Goal: Information Seeking & Learning: Learn about a topic

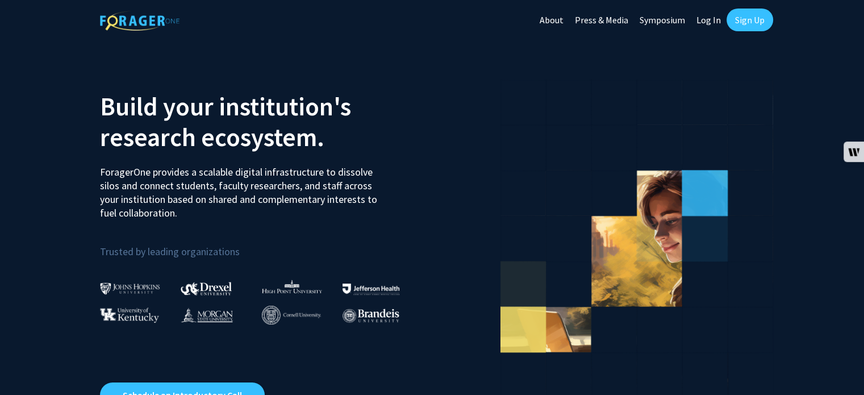
click at [718, 20] on link "Log In" at bounding box center [709, 20] width 36 height 40
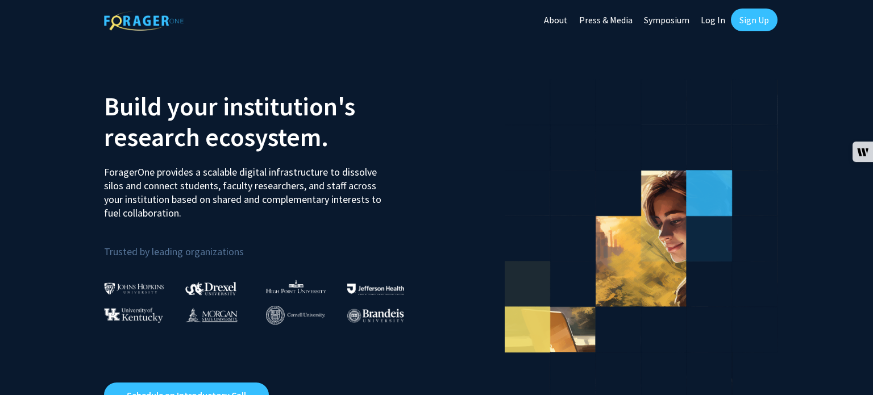
select select
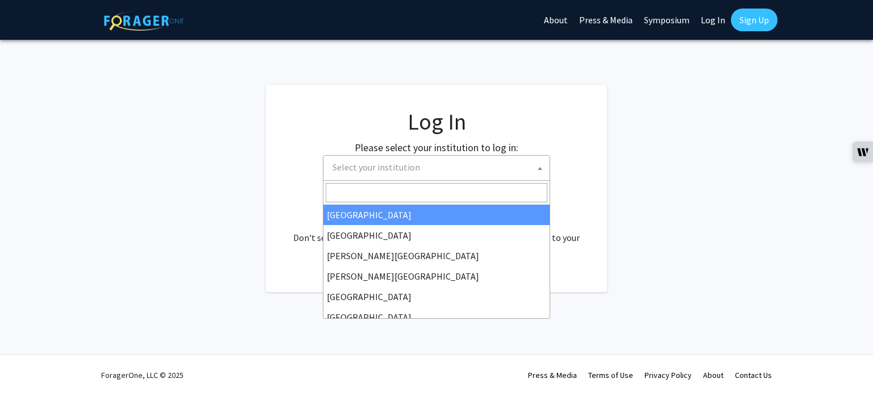
click at [480, 165] on span "Select your institution" at bounding box center [439, 167] width 222 height 23
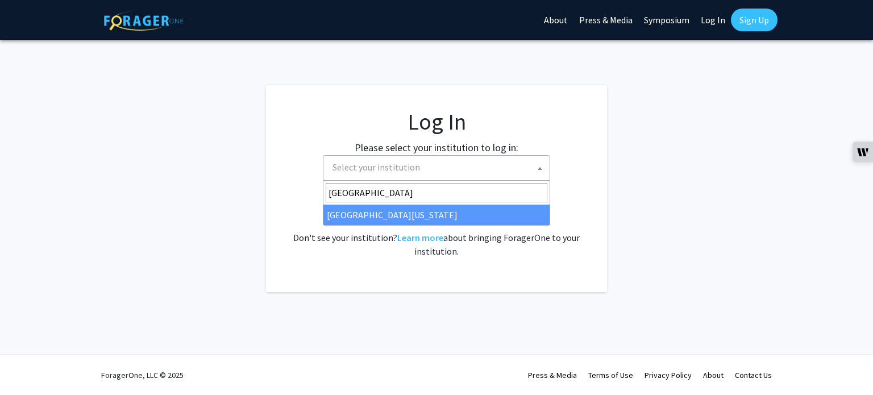
type input "[GEOGRAPHIC_DATA]"
select select "31"
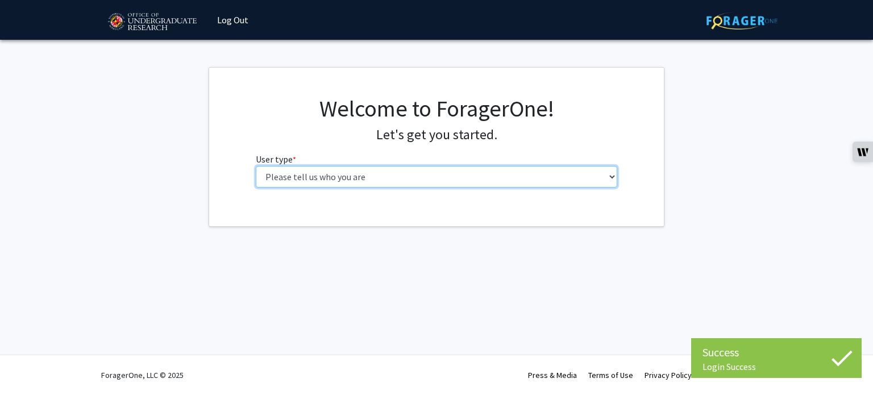
click at [485, 176] on select "Please tell us who you are Undergraduate Student Master's Student Doctoral Cand…" at bounding box center [437, 177] width 362 height 22
select select "1: undergrad"
click at [256, 166] on select "Please tell us who you are Undergraduate Student Master's Student Doctoral Cand…" at bounding box center [437, 177] width 362 height 22
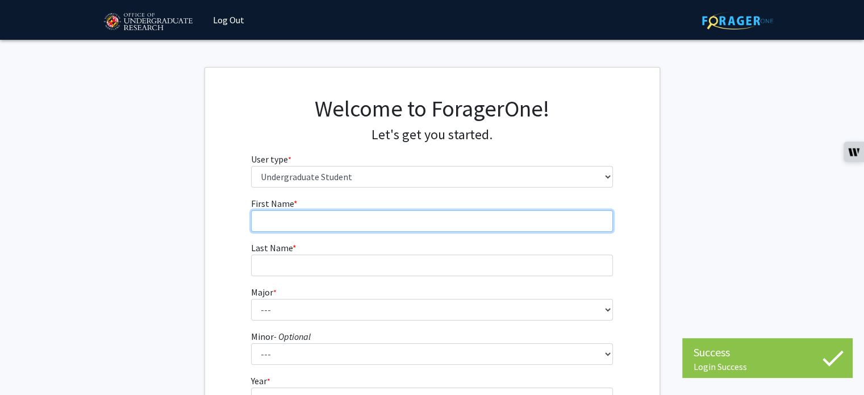
click at [417, 222] on input "First Name * required" at bounding box center [432, 221] width 362 height 22
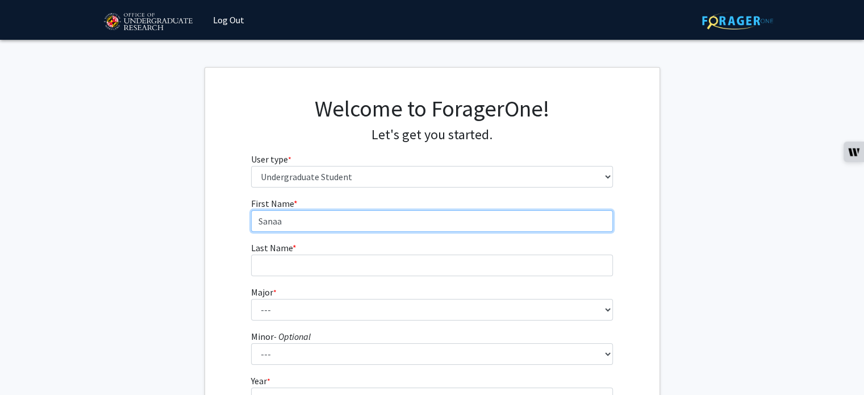
type input "Sanaa"
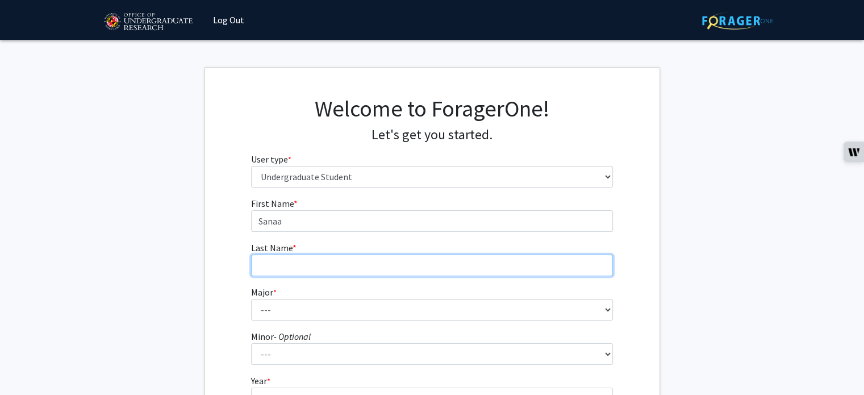
click at [446, 263] on input "Last Name * required" at bounding box center [432, 266] width 362 height 22
type input "Hamad"
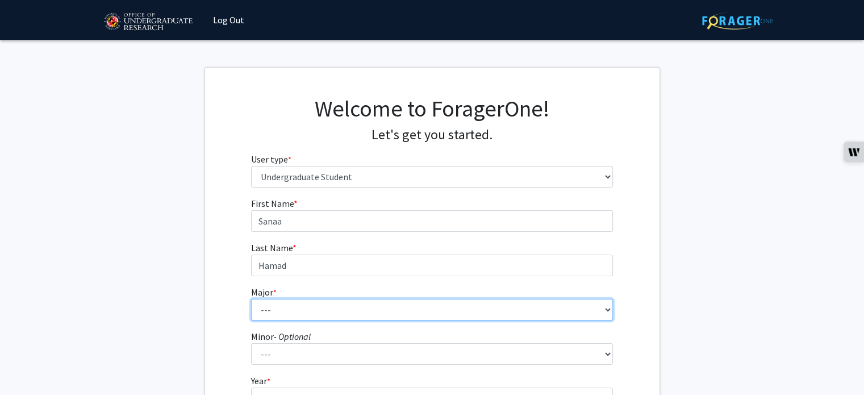
click at [477, 299] on select "--- Accounting Aerospace Engineering African American and Africana Studies Agri…" at bounding box center [432, 310] width 362 height 22
select select "14: 2315"
click at [251, 299] on select "--- Accounting Aerospace Engineering African American and Africana Studies Agri…" at bounding box center [432, 310] width 362 height 22
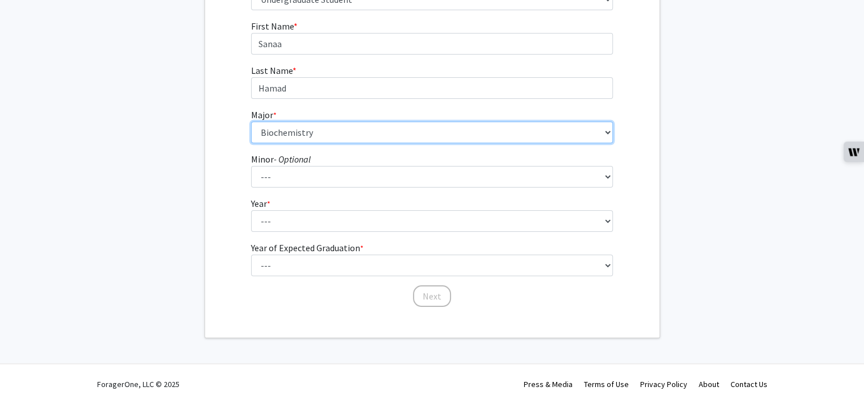
scroll to position [180, 0]
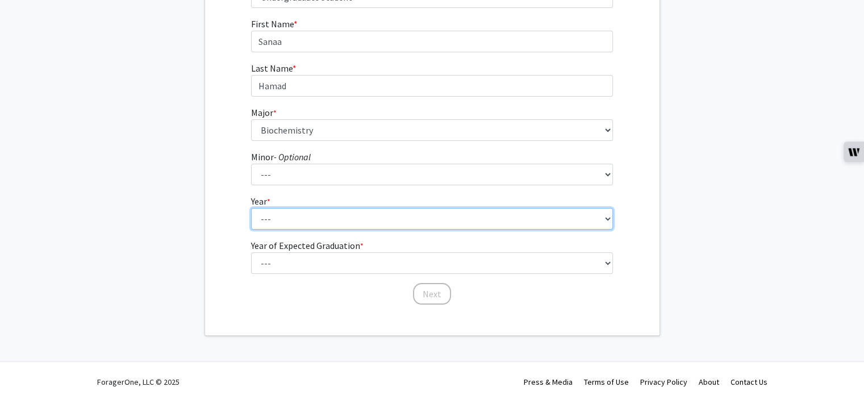
click at [327, 218] on select "--- First-year Sophomore Junior Senior Postbaccalaureate Certificate" at bounding box center [432, 219] width 362 height 22
select select "2: sophomore"
click at [251, 208] on select "--- First-year Sophomore Junior Senior Postbaccalaureate Certificate" at bounding box center [432, 219] width 362 height 22
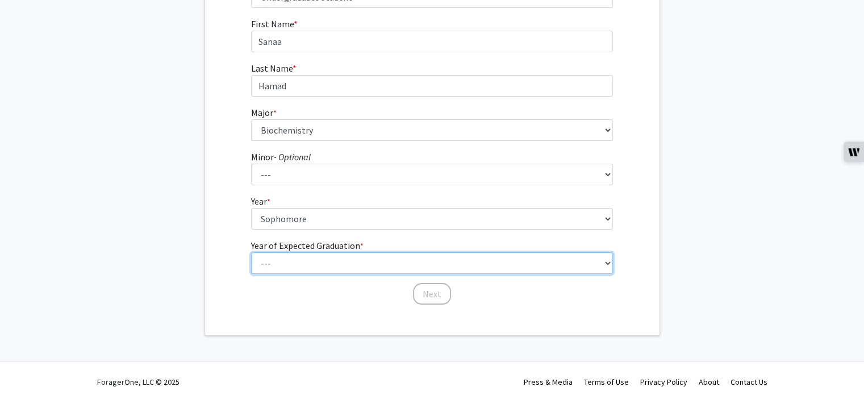
click at [325, 269] on select "--- 2025 2026 2027 2028 2029 2030 2031 2032 2033 2034" at bounding box center [432, 263] width 362 height 22
select select "4: 2028"
click at [251, 252] on select "--- 2025 2026 2027 2028 2029 2030 2031 2032 2033 2034" at bounding box center [432, 263] width 362 height 22
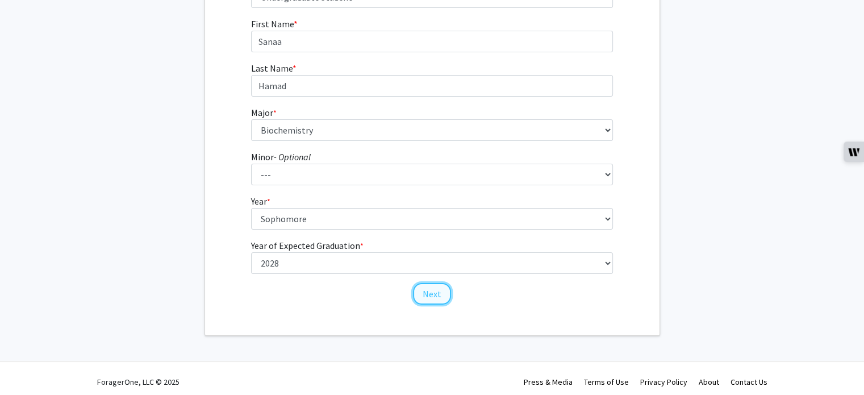
click at [434, 295] on button "Next" at bounding box center [432, 294] width 38 height 22
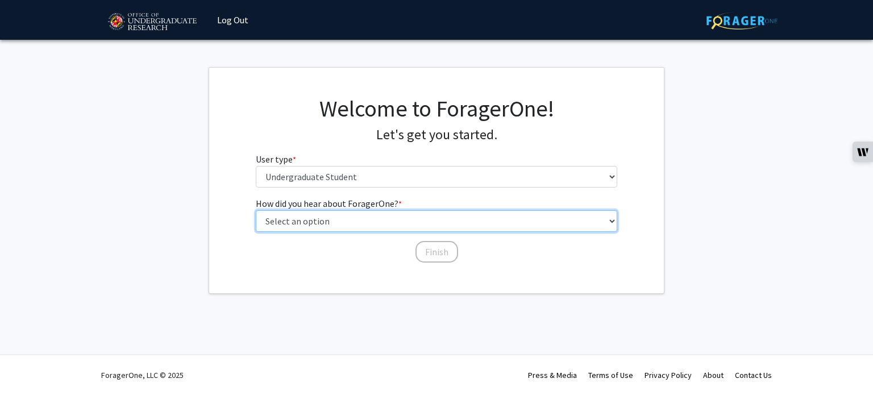
click at [379, 219] on select "Select an option Peer/student recommendation Faculty/staff recommendation Unive…" at bounding box center [437, 221] width 362 height 22
select select "3: university_website"
click at [256, 210] on select "Select an option Peer/student recommendation Faculty/staff recommendation Unive…" at bounding box center [437, 221] width 362 height 22
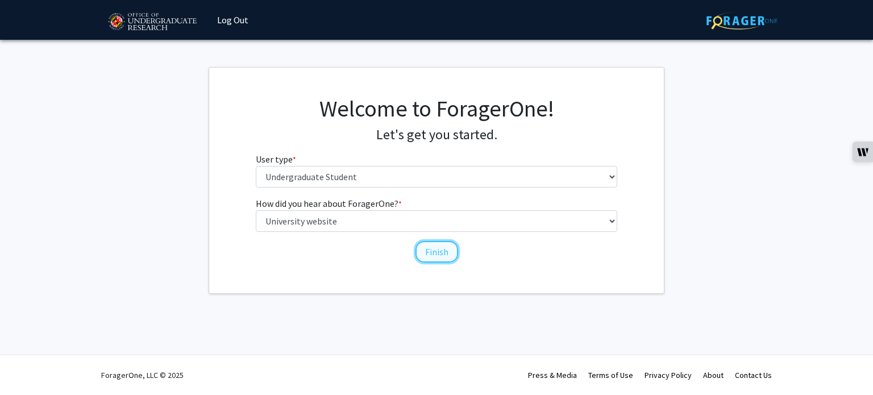
click at [438, 250] on button "Finish" at bounding box center [436, 252] width 43 height 22
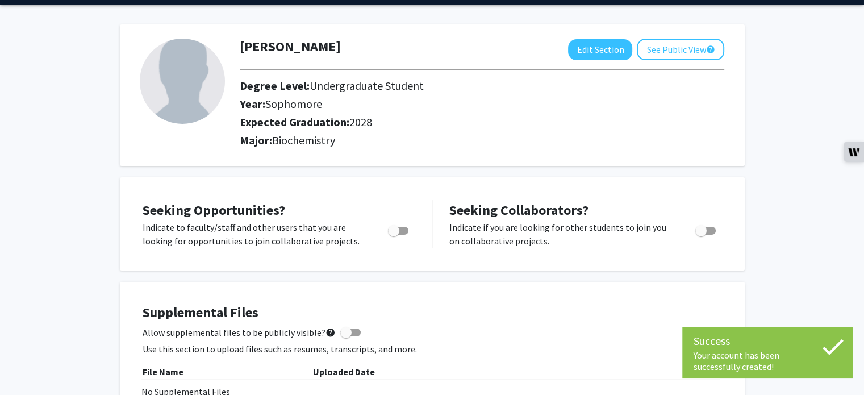
scroll to position [39, 0]
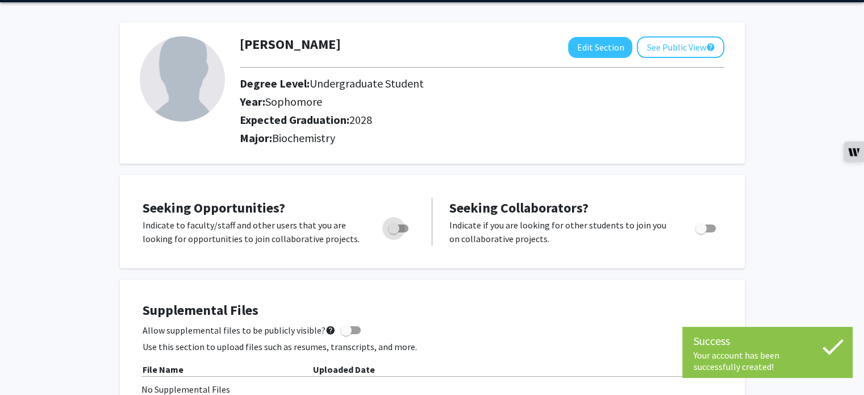
click at [390, 224] on span "Toggle" at bounding box center [393, 228] width 11 height 11
click at [393, 232] on input "Are you actively seeking opportunities?" at bounding box center [393, 232] width 1 height 1
checkbox input "true"
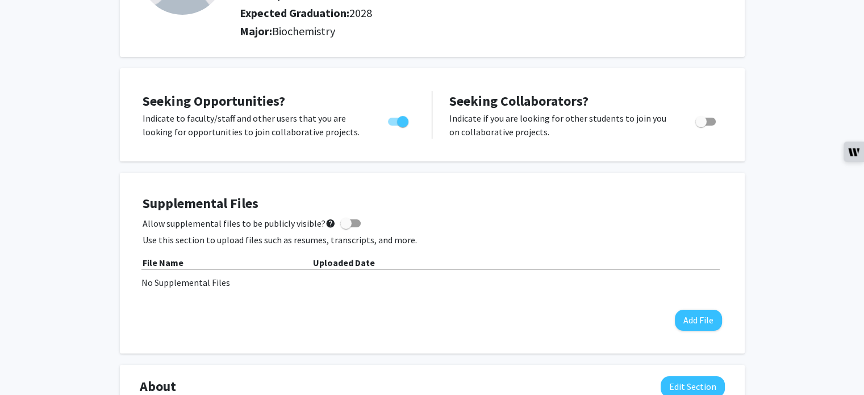
scroll to position [0, 0]
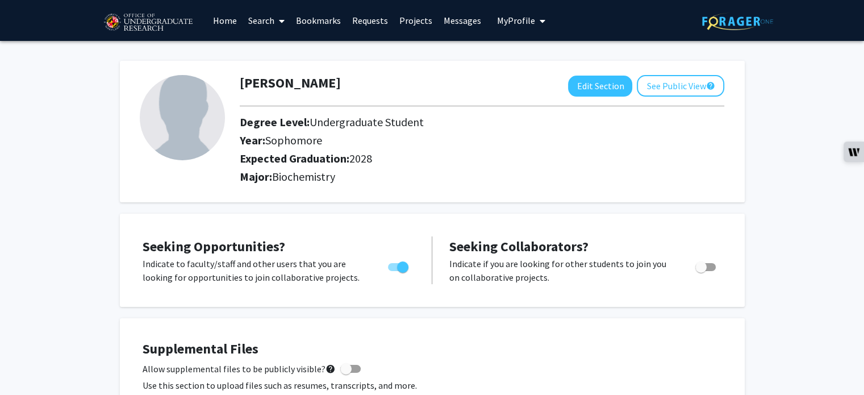
click at [266, 22] on link "Search" at bounding box center [267, 21] width 48 height 40
click at [224, 15] on link "Home" at bounding box center [224, 21] width 35 height 40
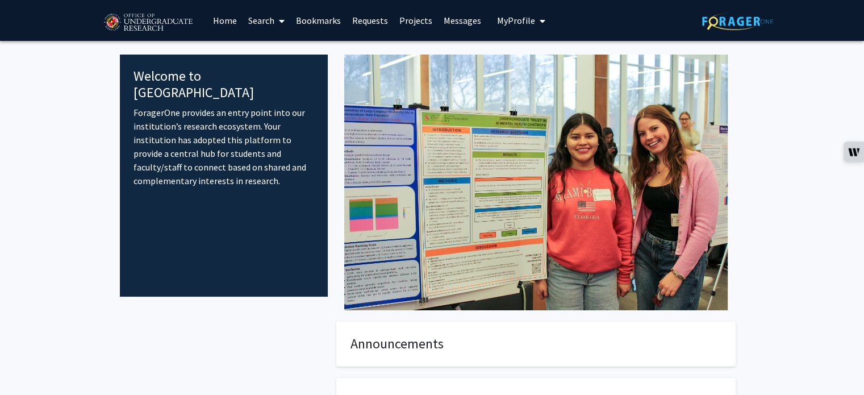
click at [430, 19] on link "Projects" at bounding box center [416, 21] width 44 height 40
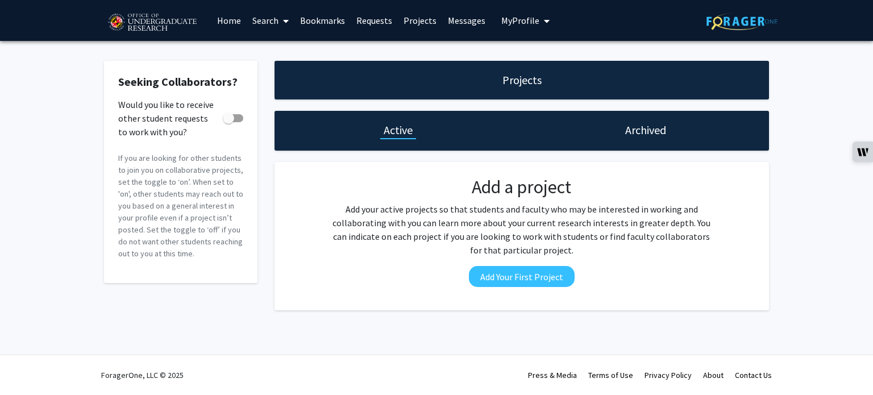
click at [270, 20] on link "Search" at bounding box center [271, 21] width 48 height 40
click at [274, 51] on span "Faculty/Staff" at bounding box center [289, 52] width 84 height 23
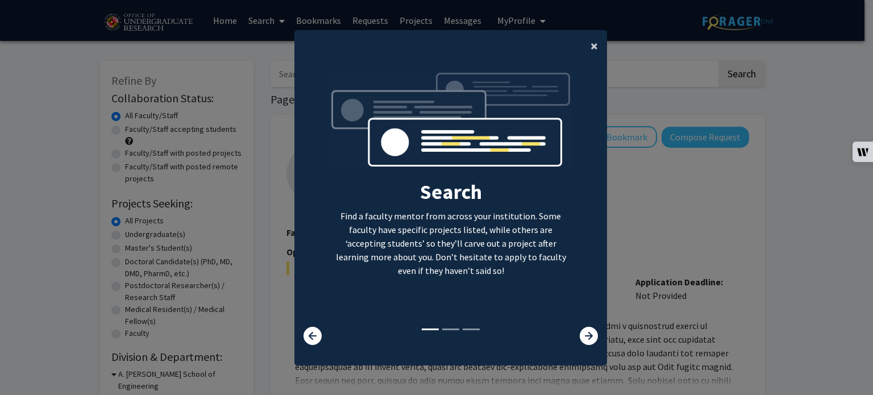
click at [581, 57] on button "×" at bounding box center [594, 46] width 26 height 32
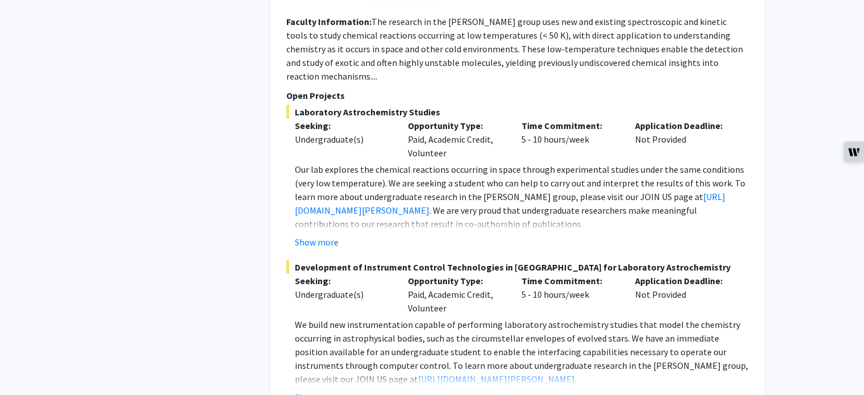
scroll to position [2560, 0]
click at [321, 390] on button "Show more" at bounding box center [317, 397] width 44 height 14
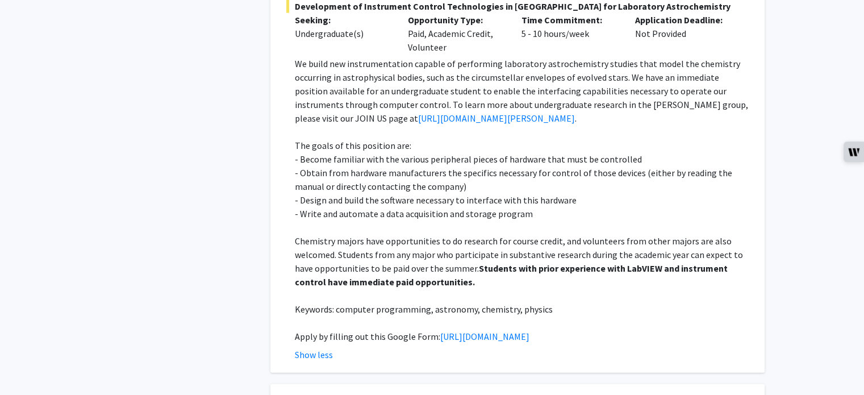
scroll to position [2821, 0]
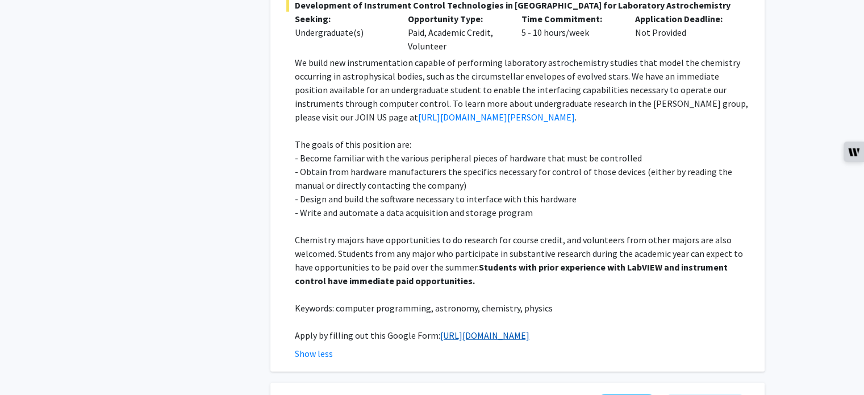
click at [440, 330] on link "https://docs.google.com/forms/d/e/1FAIpQLSc1a2KEqN38QvXz_Ai43zkn9t7ZfvyWPw9YHz9…" at bounding box center [484, 335] width 89 height 11
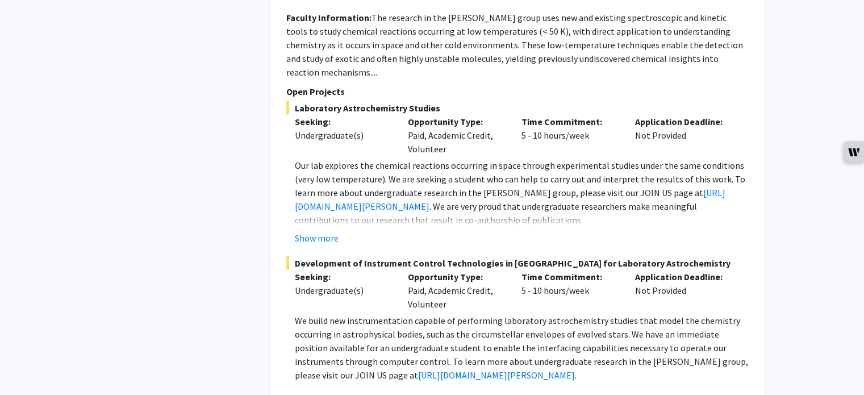
scroll to position [2402, 0]
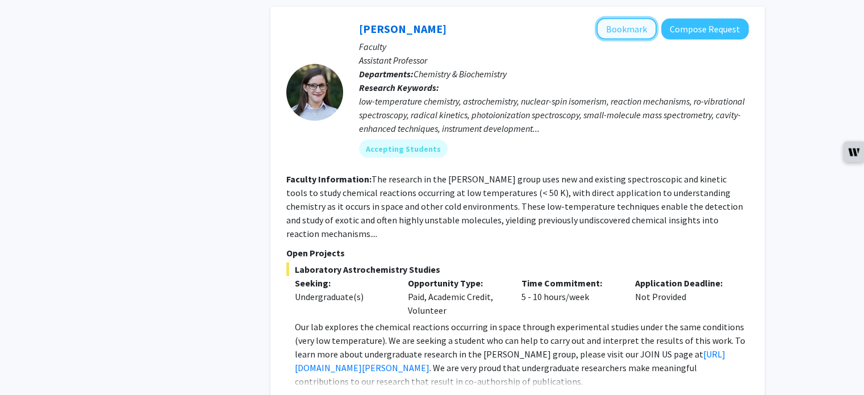
click at [633, 18] on button "Bookmark" at bounding box center [627, 29] width 60 height 22
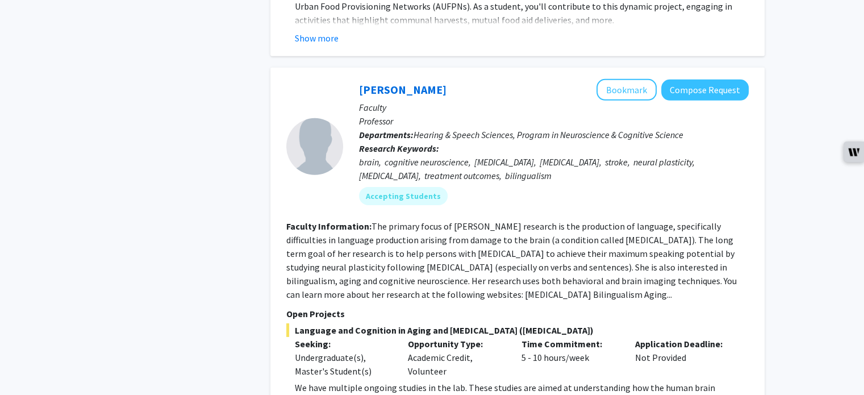
scroll to position [3606, 0]
click at [620, 89] on button "Bookmark" at bounding box center [627, 89] width 60 height 22
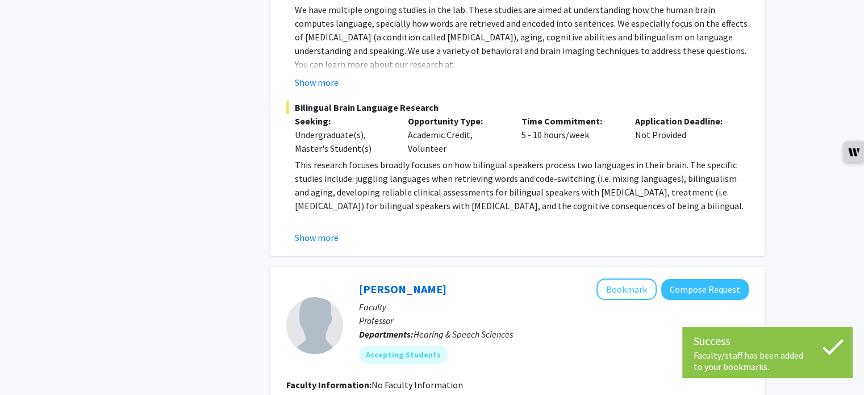
scroll to position [4005, 0]
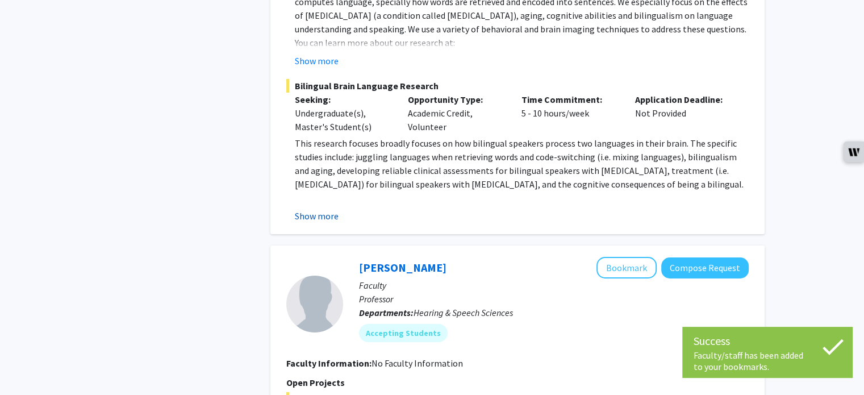
click at [322, 211] on button "Show more" at bounding box center [317, 216] width 44 height 14
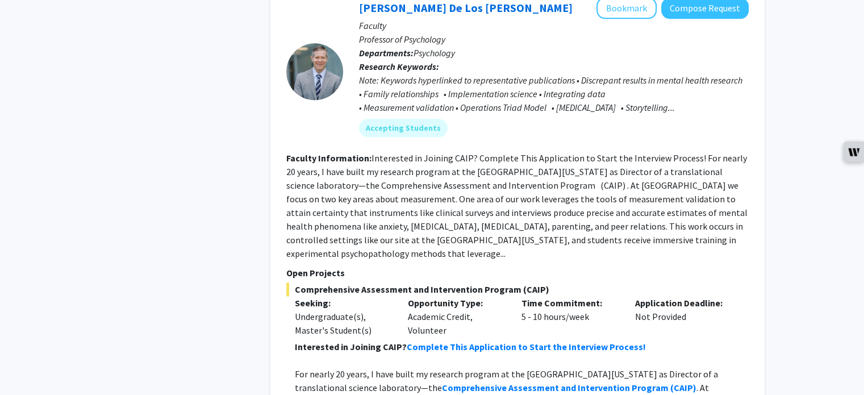
scroll to position [5885, 0]
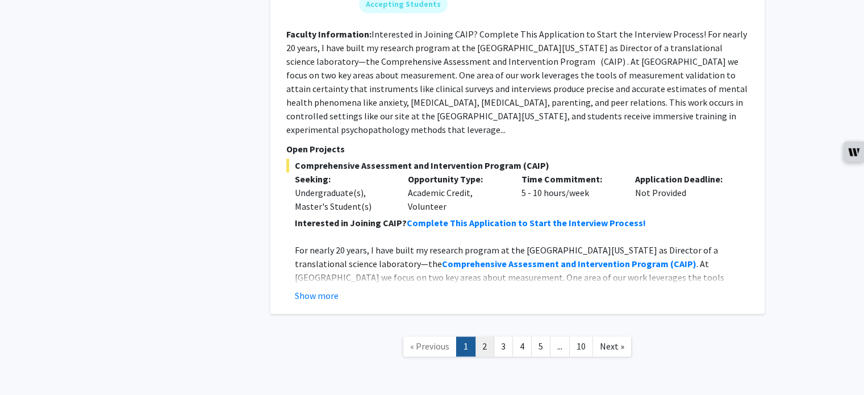
click at [484, 336] on link "2" at bounding box center [484, 346] width 19 height 20
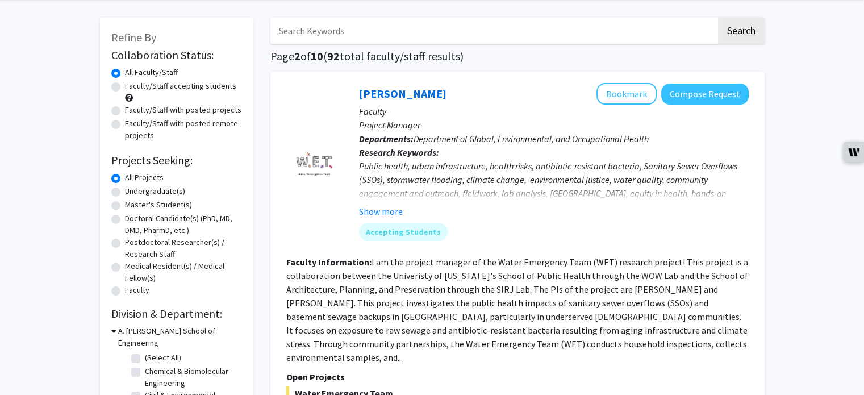
scroll to position [49, 0]
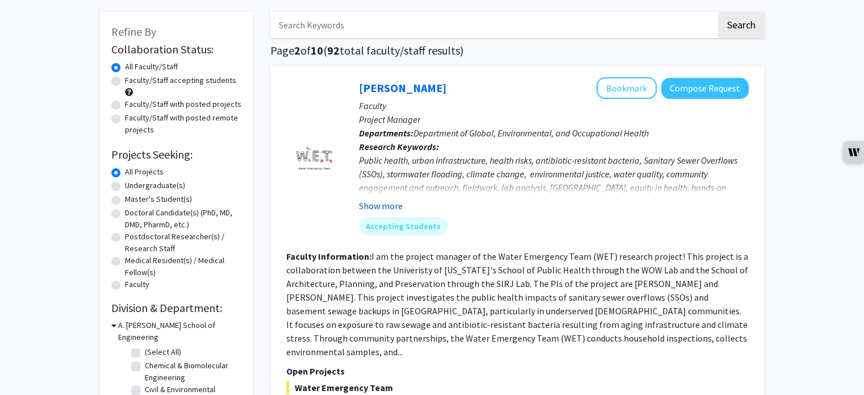
click at [377, 203] on button "Show more" at bounding box center [381, 206] width 44 height 14
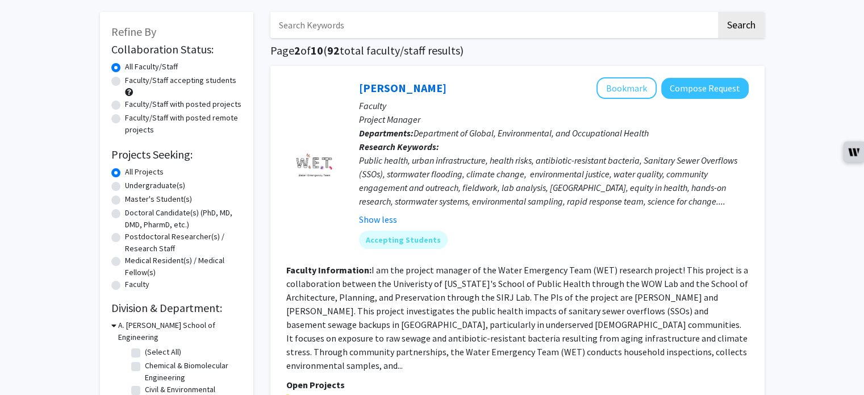
click at [125, 80] on label "Faculty/Staff accepting students" at bounding box center [180, 80] width 111 height 12
click at [125, 80] on input "Faculty/Staff accepting students" at bounding box center [128, 77] width 7 height 7
radio input "true"
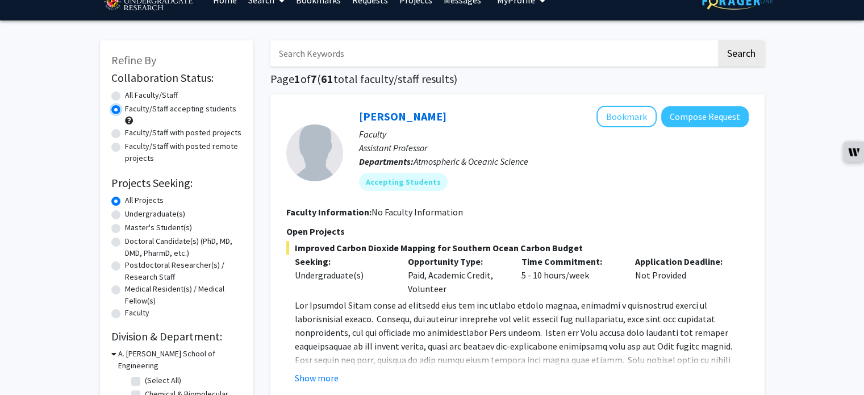
scroll to position [22, 0]
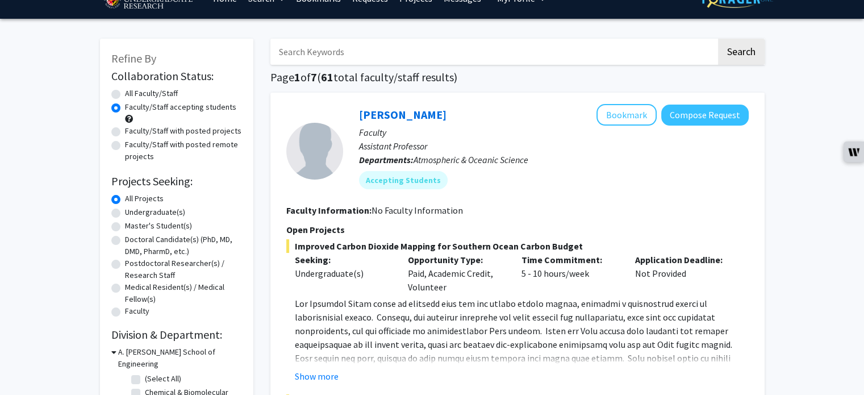
click at [125, 212] on label "Undergraduate(s)" at bounding box center [155, 212] width 60 height 12
click at [125, 212] on input "Undergraduate(s)" at bounding box center [128, 209] width 7 height 7
radio input "true"
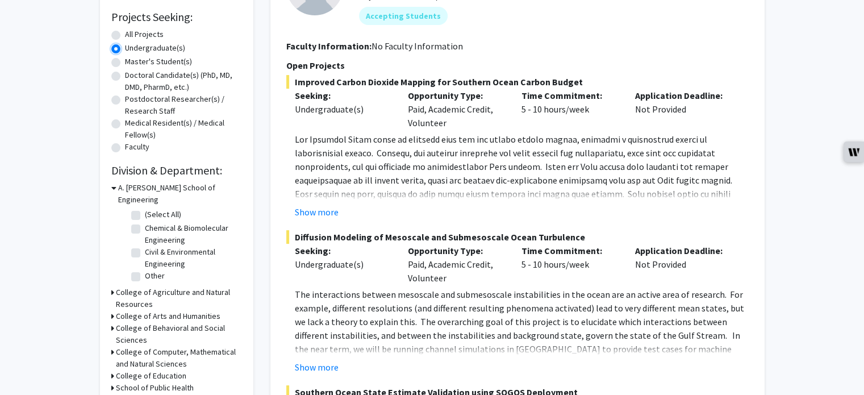
scroll to position [223, 0]
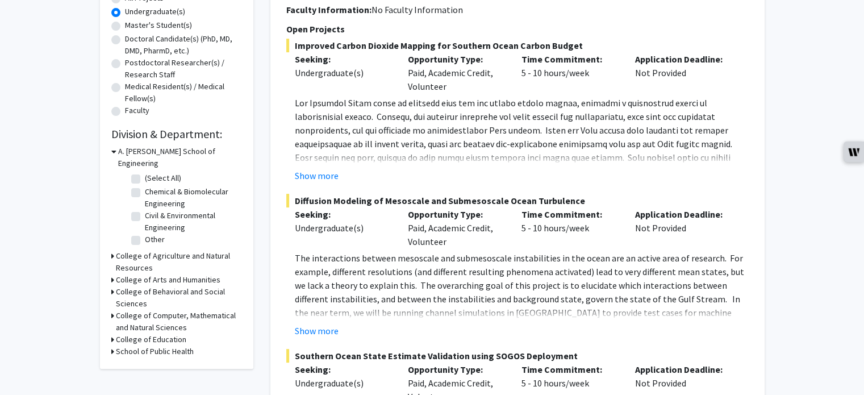
click at [161, 310] on h3 "College of Computer, Mathematical and Natural Sciences" at bounding box center [179, 322] width 126 height 24
click at [145, 368] on label "Chemistry & Biochemistry" at bounding box center [189, 374] width 88 height 12
click at [145, 368] on input "Chemistry & Biochemistry" at bounding box center [148, 371] width 7 height 7
checkbox input "true"
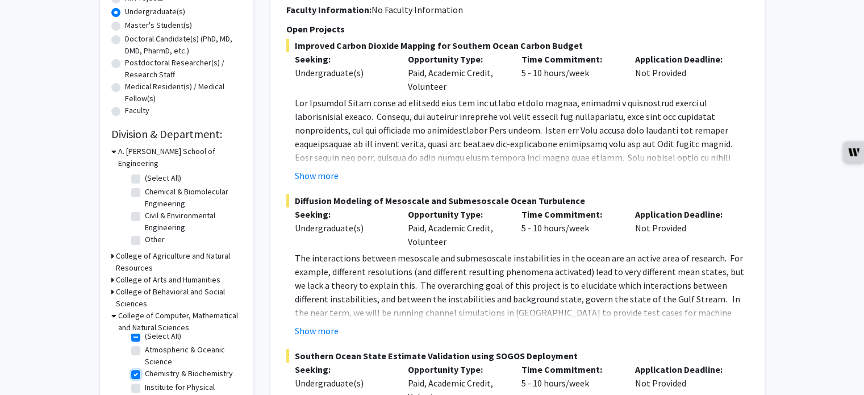
checkbox input "true"
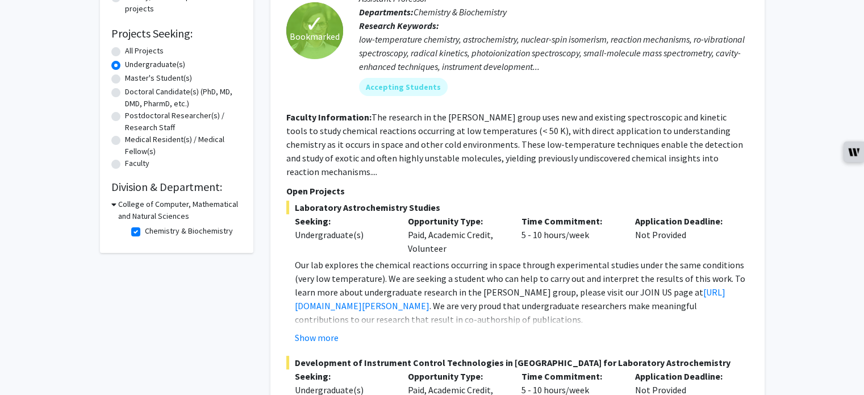
scroll to position [68, 0]
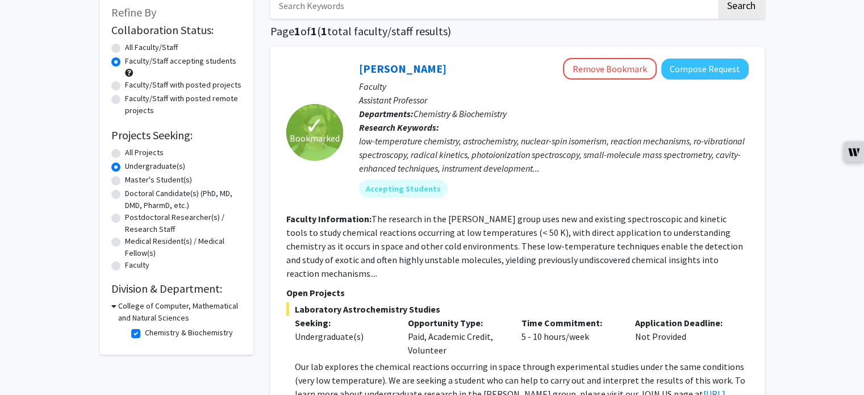
click at [127, 304] on h3 "College of Computer, Mathematical and Natural Sciences" at bounding box center [180, 312] width 124 height 24
click at [160, 309] on h3 "College of Computer, Mathematical and Natural Sciences" at bounding box center [179, 312] width 126 height 24
click at [145, 330] on label "Chemistry & Biochemistry" at bounding box center [189, 333] width 88 height 12
click at [145, 330] on input "Chemistry & Biochemistry" at bounding box center [148, 330] width 7 height 7
checkbox input "false"
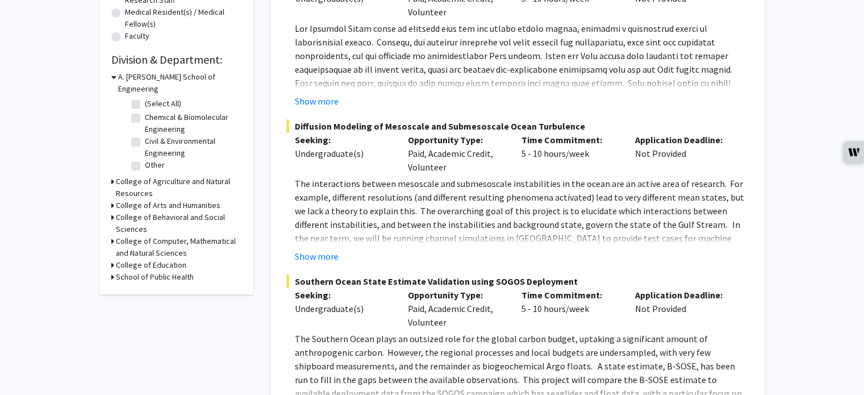
scroll to position [298, 0]
click at [150, 235] on h3 "College of Computer, Mathematical and Natural Sciences" at bounding box center [179, 247] width 126 height 24
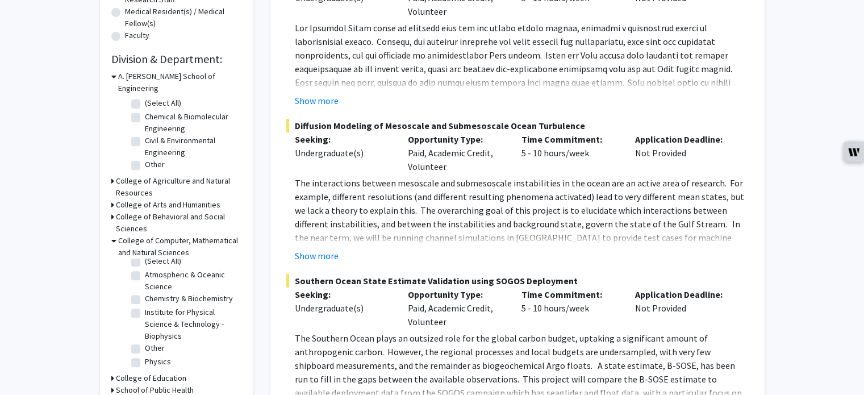
scroll to position [0, 0]
click at [120, 211] on h3 "College of Behavioral and Social Sciences" at bounding box center [179, 223] width 126 height 24
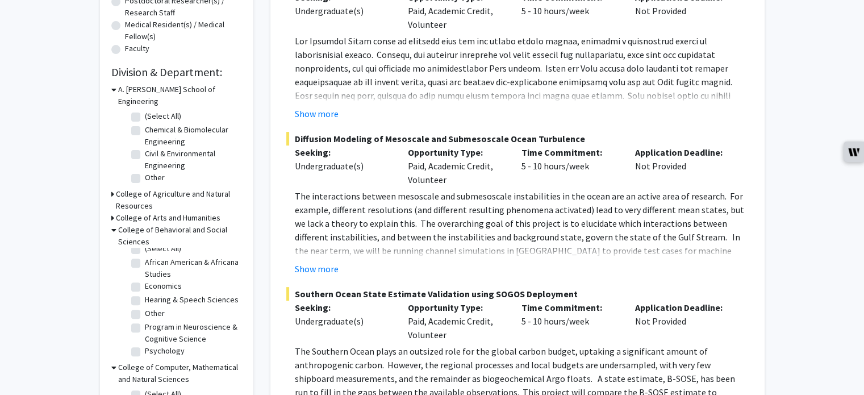
scroll to position [331, 0]
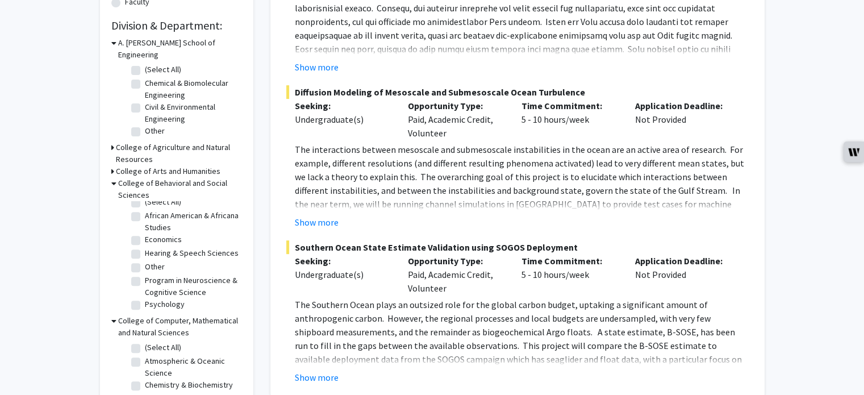
click at [145, 275] on label "Program in Neuroscience & Cognitive Science" at bounding box center [192, 287] width 94 height 24
click at [145, 275] on input "Program in Neuroscience & Cognitive Science" at bounding box center [148, 278] width 7 height 7
checkbox input "true"
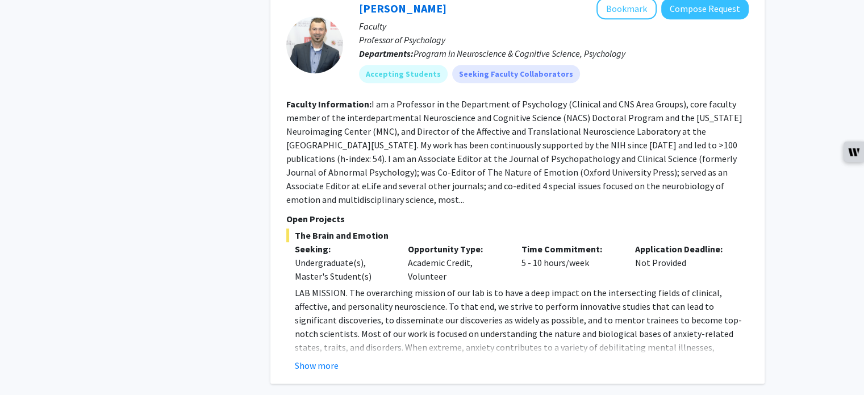
scroll to position [707, 0]
click at [310, 357] on button "Show more" at bounding box center [317, 364] width 44 height 14
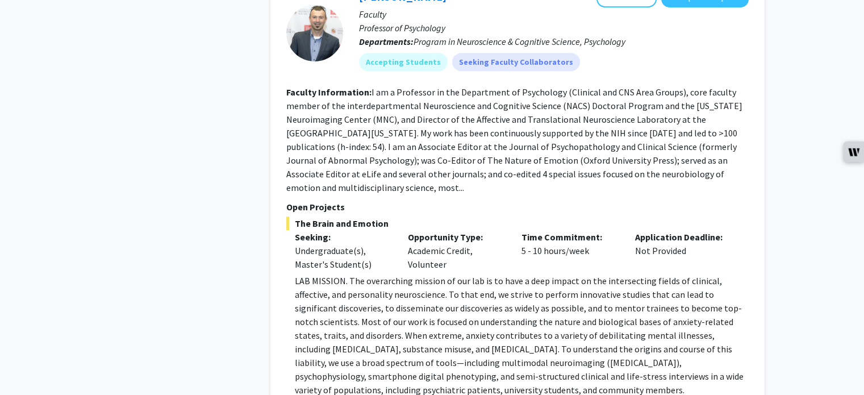
scroll to position [606, 0]
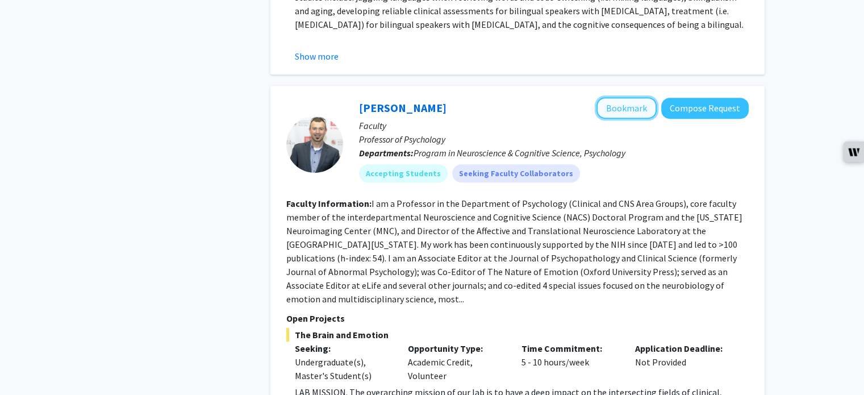
click at [627, 106] on button "Bookmark" at bounding box center [627, 108] width 60 height 22
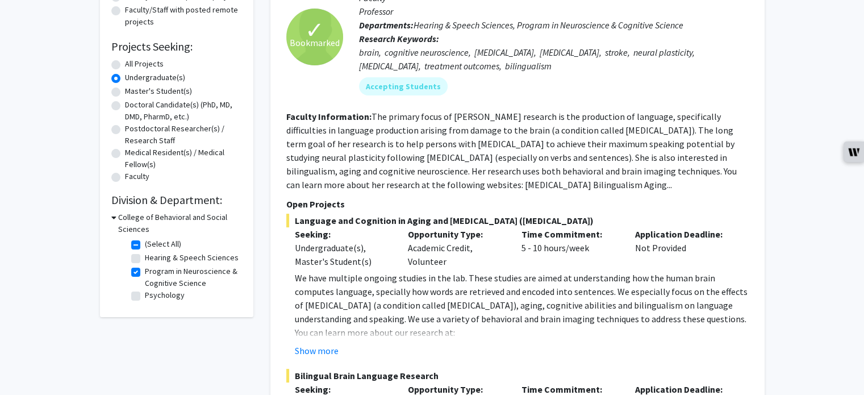
scroll to position [159, 0]
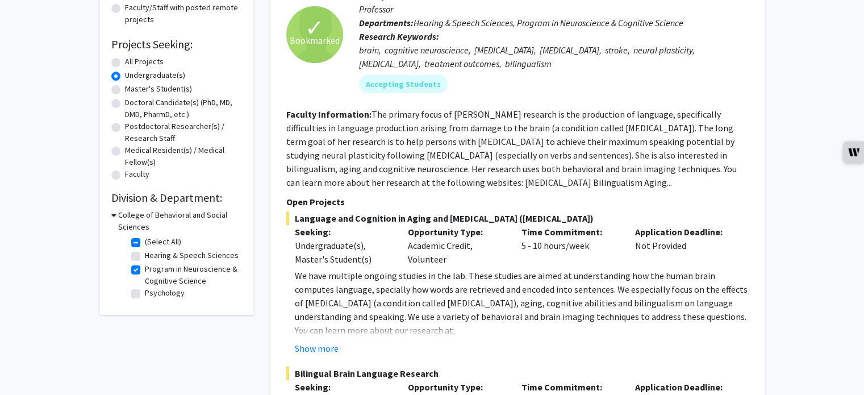
click at [145, 242] on label "(Select All)" at bounding box center [163, 242] width 36 height 12
click at [145, 242] on input "(Select All)" at bounding box center [148, 239] width 7 height 7
checkbox input "false"
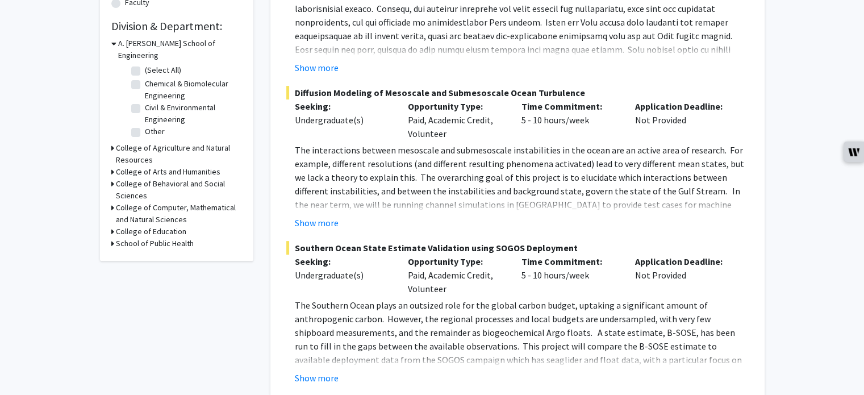
scroll to position [330, 0]
click at [133, 143] on h3 "College of Agriculture and Natural Resources" at bounding box center [179, 155] width 126 height 24
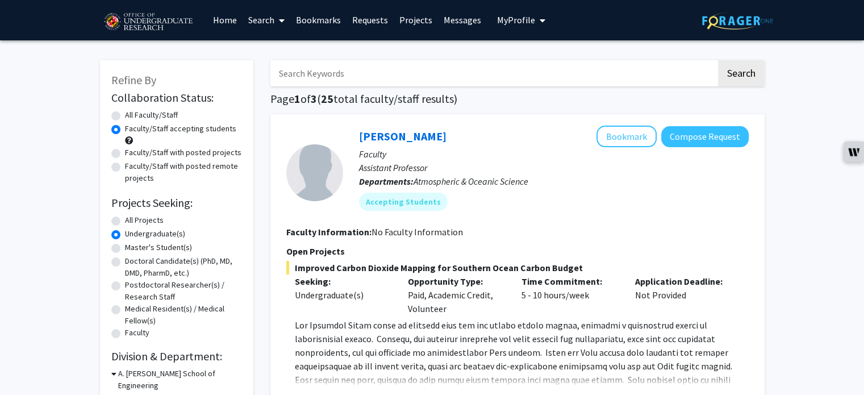
scroll to position [0, 0]
